Goal: Participate in discussion

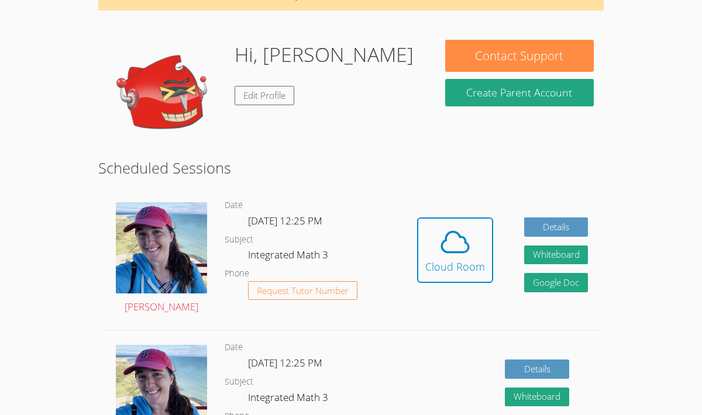
scroll to position [69, 0]
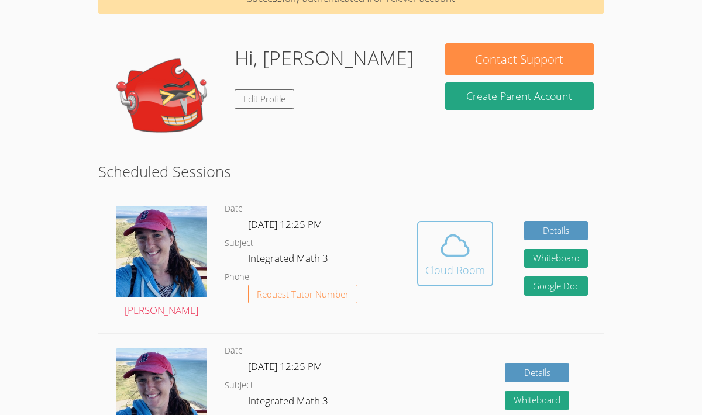
click at [437, 262] on div "Cloud Room" at bounding box center [455, 270] width 60 height 16
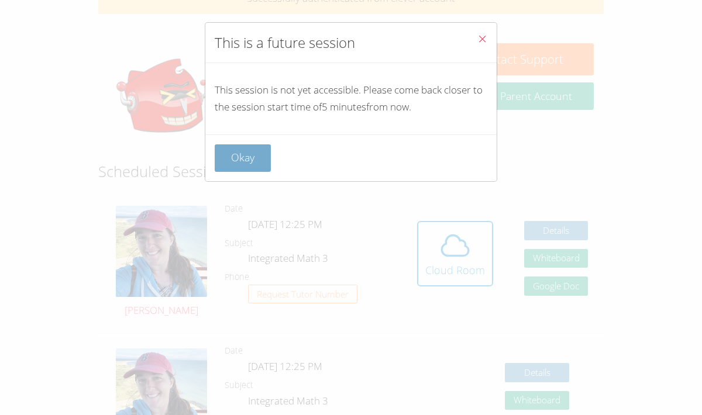
click at [238, 163] on button "Okay" at bounding box center [243, 157] width 56 height 27
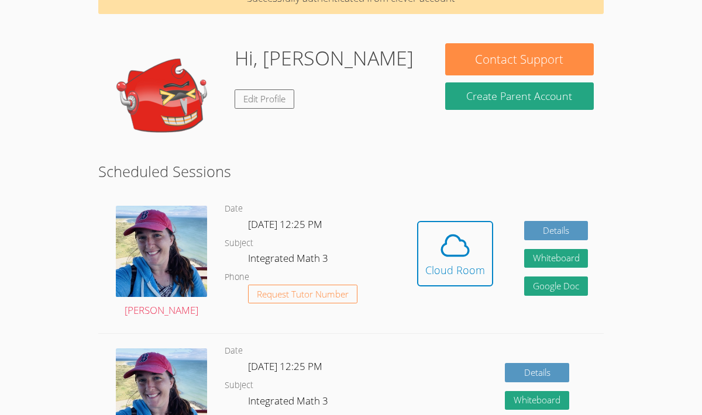
click at [298, 139] on div "Hi, Jake Edit Profile" at bounding box center [323, 101] width 179 height 117
click at [454, 270] on div "Cloud Room" at bounding box center [455, 270] width 60 height 16
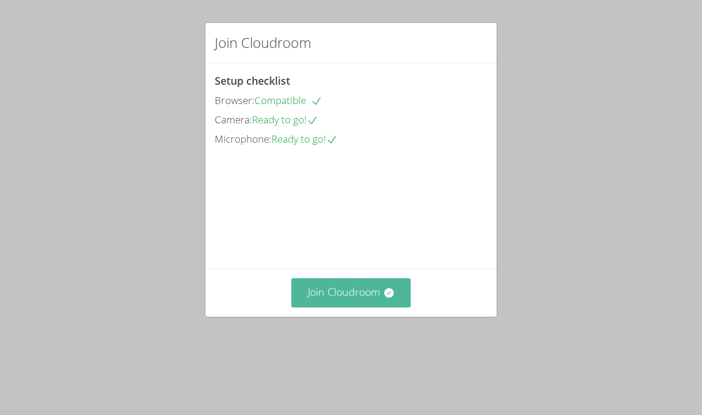
click at [325, 307] on button "Join Cloudroom" at bounding box center [351, 292] width 120 height 29
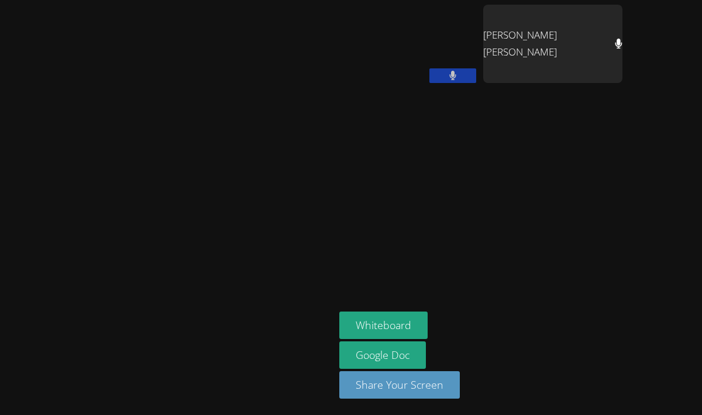
click at [627, 153] on aside "[PERSON_NAME] [PERSON_NAME] [PERSON_NAME] Whiteboard Google Doc Share Your Scre…" at bounding box center [480, 207] width 292 height 415
click at [476, 68] on button at bounding box center [452, 75] width 47 height 15
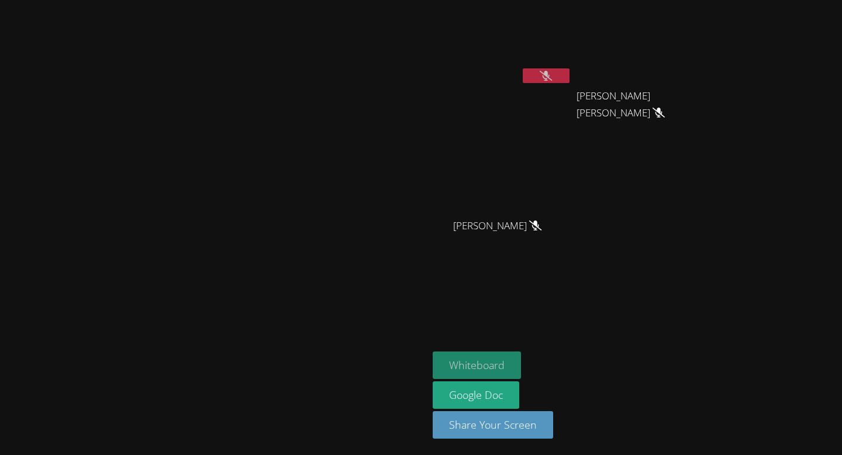
click at [521, 358] on button "Whiteboard" at bounding box center [477, 364] width 88 height 27
click at [569, 77] on button at bounding box center [546, 75] width 47 height 15
click at [552, 80] on icon at bounding box center [546, 76] width 12 height 10
click at [569, 71] on button at bounding box center [546, 75] width 47 height 15
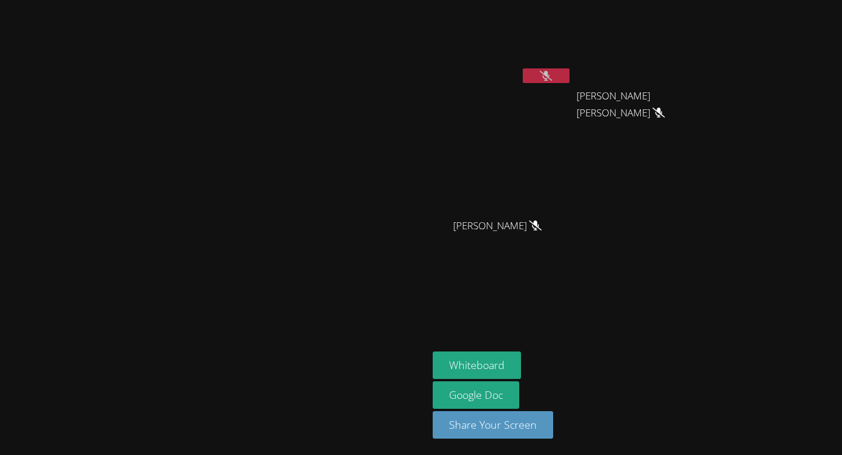
click at [552, 75] on icon at bounding box center [546, 76] width 12 height 10
click at [550, 74] on icon at bounding box center [546, 76] width 7 height 10
click at [552, 78] on icon at bounding box center [546, 76] width 12 height 10
click at [569, 71] on button at bounding box center [546, 75] width 47 height 15
click at [552, 73] on icon at bounding box center [546, 76] width 12 height 10
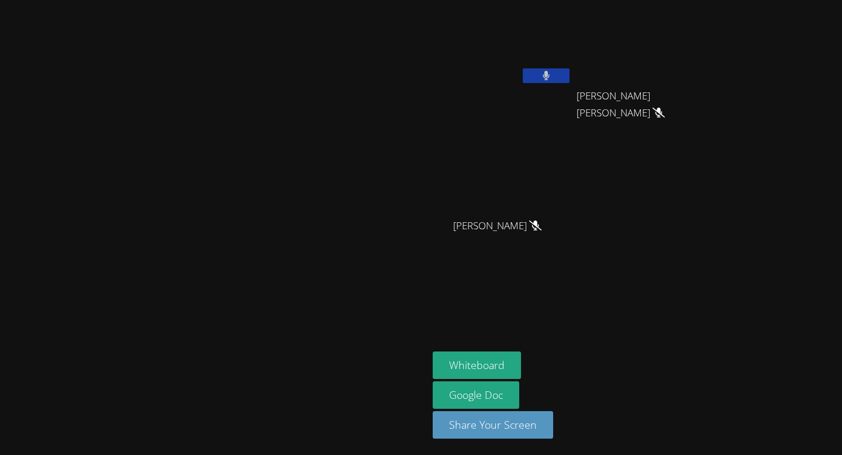
click at [569, 81] on button at bounding box center [546, 75] width 47 height 15
click at [552, 71] on icon at bounding box center [546, 76] width 12 height 10
click at [550, 77] on icon at bounding box center [546, 76] width 7 height 10
click at [569, 73] on button at bounding box center [546, 75] width 47 height 15
click at [550, 79] on icon at bounding box center [546, 76] width 7 height 10
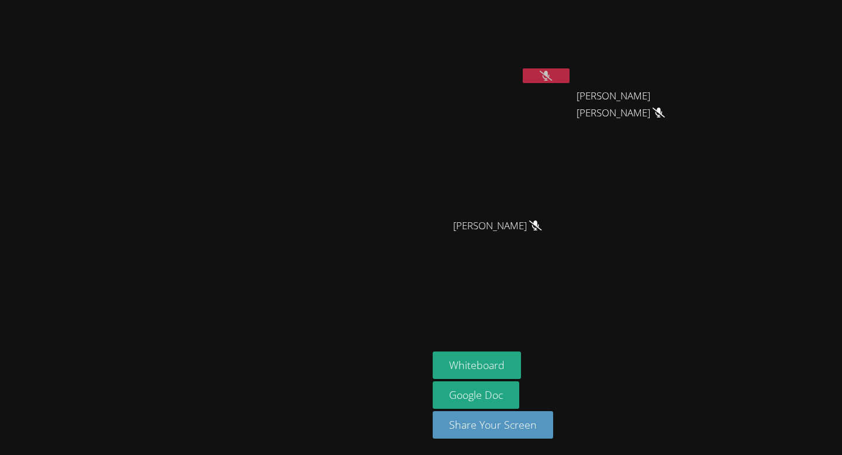
click at [552, 79] on icon at bounding box center [546, 76] width 12 height 10
click at [550, 79] on icon at bounding box center [546, 76] width 7 height 10
click at [552, 79] on icon at bounding box center [546, 76] width 12 height 10
click at [550, 79] on icon at bounding box center [546, 76] width 7 height 10
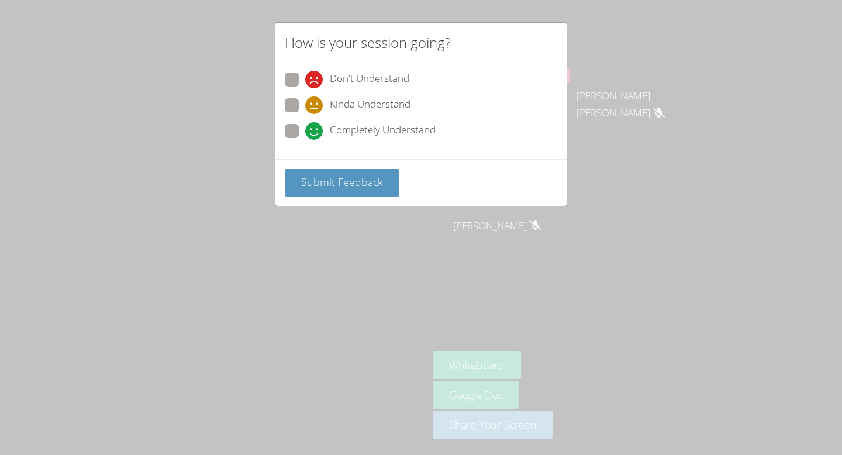
click at [305, 140] on span at bounding box center [305, 140] width 0 height 0
click at [305, 132] on input "Completely Understand" at bounding box center [310, 129] width 10 height 10
radio input "true"
click at [321, 182] on span "Submit Feedback" at bounding box center [342, 182] width 82 height 14
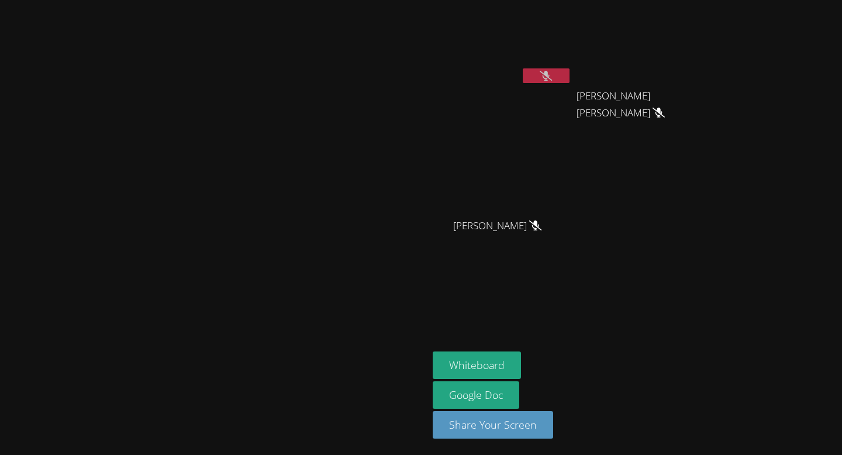
click at [569, 77] on button at bounding box center [546, 75] width 47 height 15
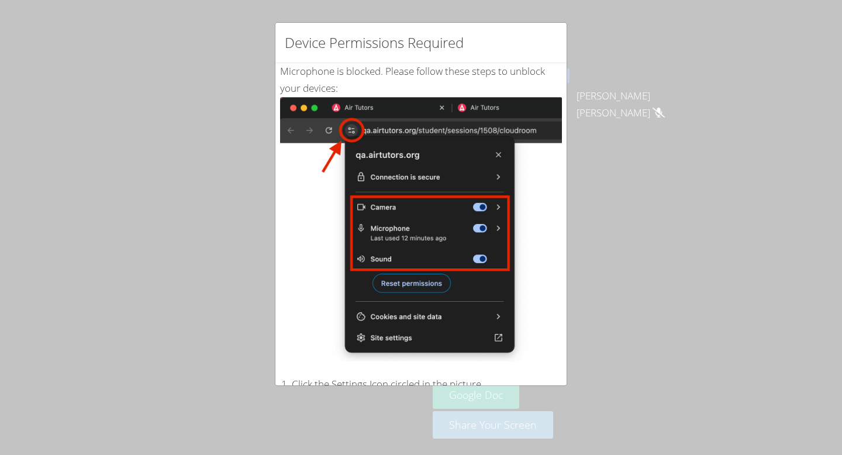
scroll to position [164, 0]
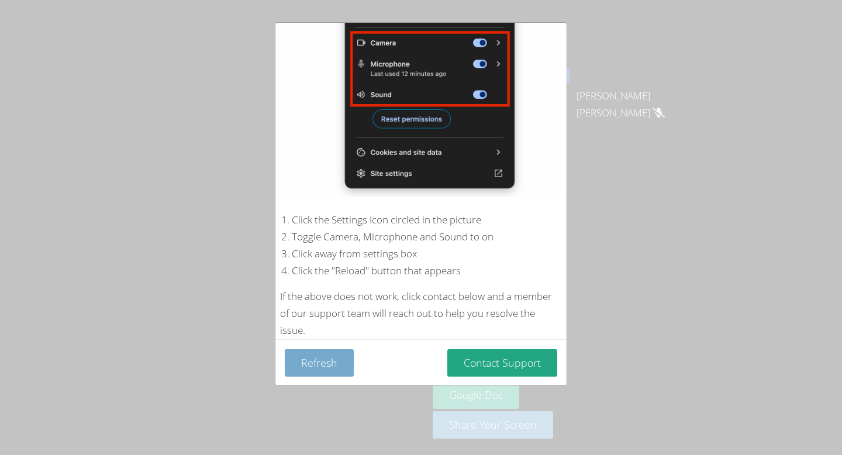
click at [330, 368] on button "Refresh" at bounding box center [319, 362] width 69 height 27
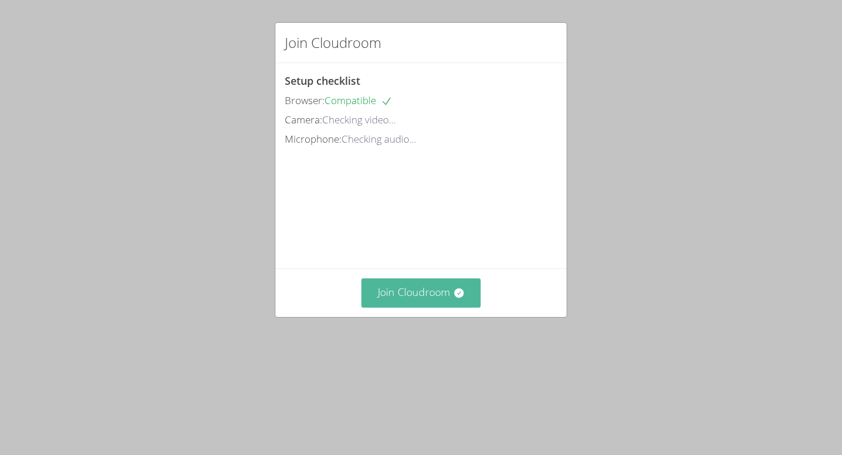
click at [420, 307] on button "Join Cloudroom" at bounding box center [421, 292] width 120 height 29
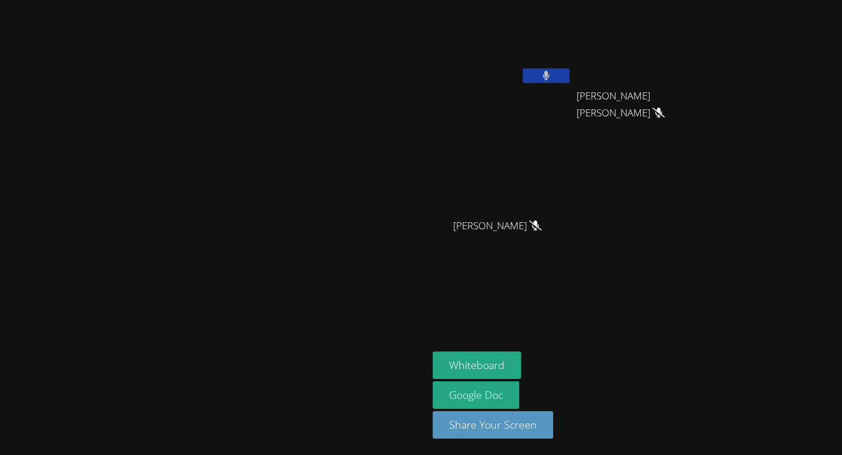
click at [569, 73] on button at bounding box center [546, 75] width 47 height 15
click at [569, 75] on button at bounding box center [546, 75] width 47 height 15
click at [550, 75] on icon at bounding box center [546, 76] width 7 height 10
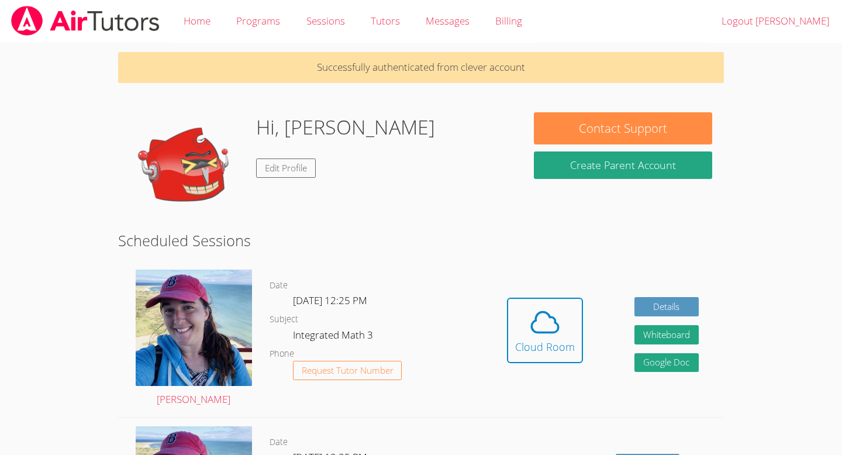
scroll to position [69, 0]
